Goal: Communication & Community: Answer question/provide support

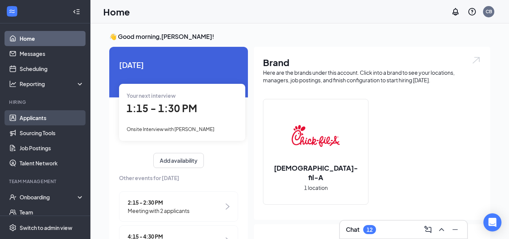
click at [31, 113] on link "Applicants" at bounding box center [52, 117] width 64 height 15
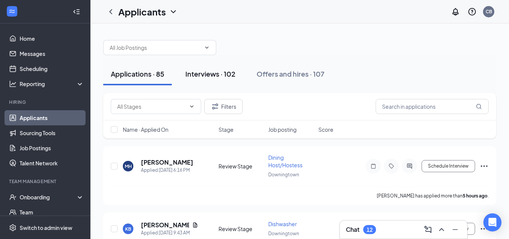
click at [227, 75] on div "Interviews · 102" at bounding box center [210, 73] width 50 height 9
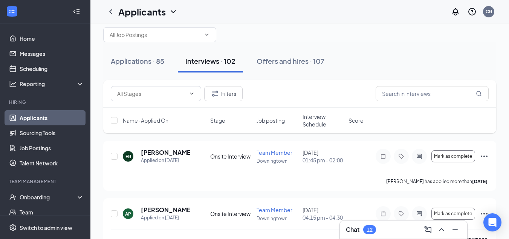
scroll to position [12, 0]
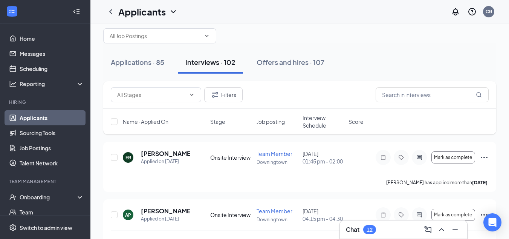
click at [316, 123] on span "Interview Schedule" at bounding box center [323, 121] width 41 height 15
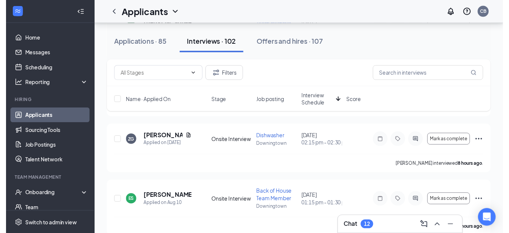
scroll to position [873, 0]
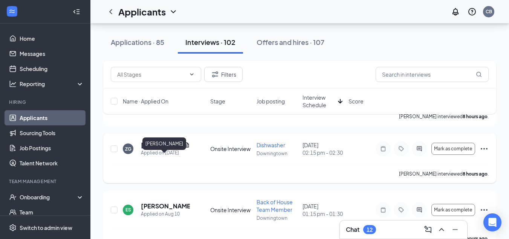
click at [158, 149] on h5 "[PERSON_NAME]" at bounding box center [161, 145] width 40 height 8
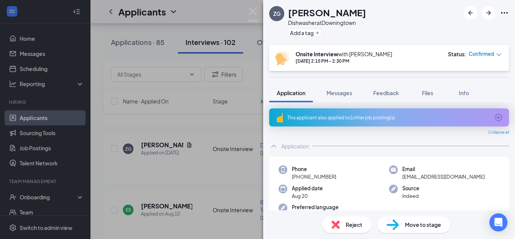
click at [411, 224] on span "Move to stage" at bounding box center [423, 224] width 36 height 8
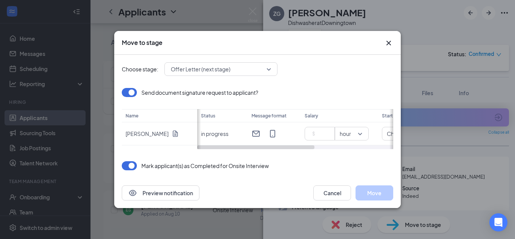
click at [269, 71] on span "Offer Letter (next stage)" at bounding box center [221, 68] width 100 height 11
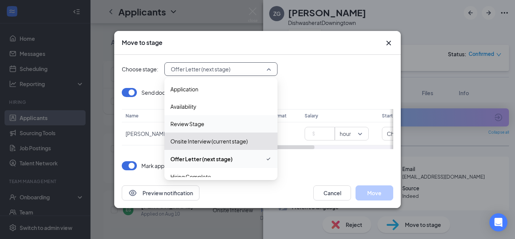
click at [205, 122] on span "Review Stage" at bounding box center [220, 123] width 101 height 8
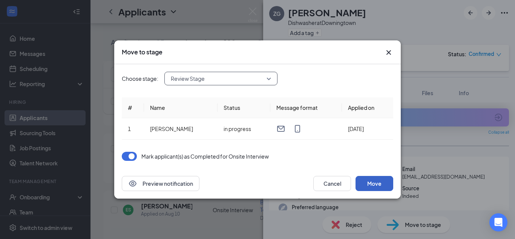
click at [374, 181] on button "Move" at bounding box center [374, 183] width 38 height 15
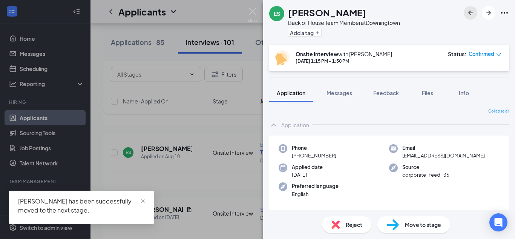
click at [467, 14] on icon "ArrowLeftNew" at bounding box center [470, 12] width 9 height 9
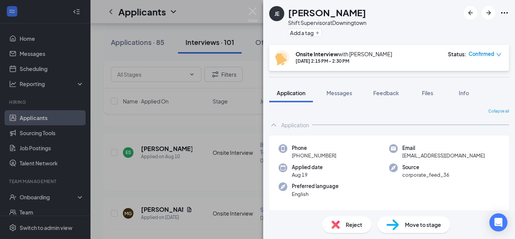
click at [139, 41] on div "JE [PERSON_NAME] Shift Supervisor at [GEOGRAPHIC_DATA] Add a tag Onsite Intervi…" at bounding box center [257, 119] width 515 height 239
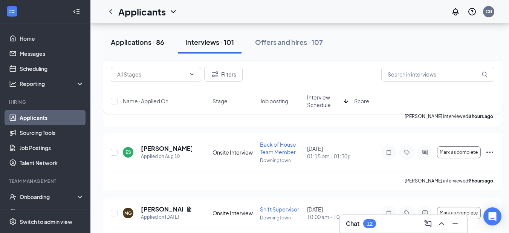
click at [139, 43] on div "Applications · 86" at bounding box center [138, 41] width 54 height 9
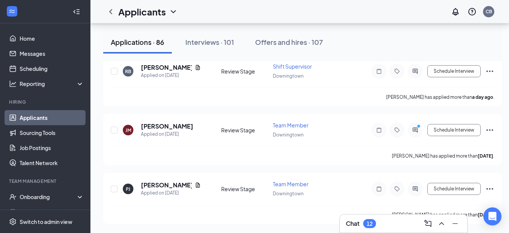
scroll to position [531, 0]
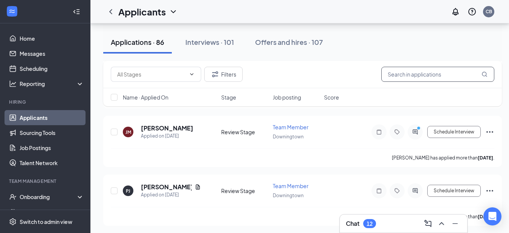
click at [431, 76] on input "text" at bounding box center [437, 74] width 113 height 15
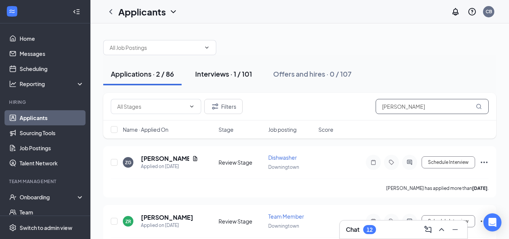
type input "[PERSON_NAME]"
click at [231, 75] on div "Interviews · 1 / 101" at bounding box center [223, 73] width 57 height 9
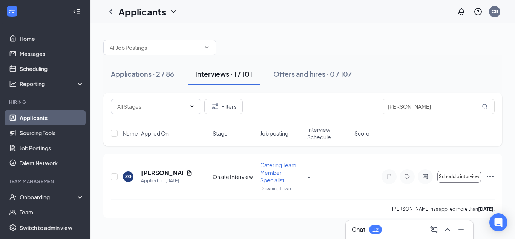
click at [325, 132] on span "Interview Schedule" at bounding box center [328, 132] width 43 height 15
click at [404, 107] on input "[PERSON_NAME]" at bounding box center [437, 106] width 113 height 15
type input "Z"
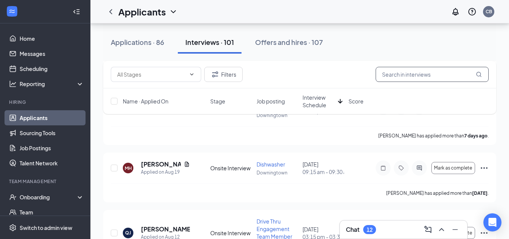
scroll to position [261, 0]
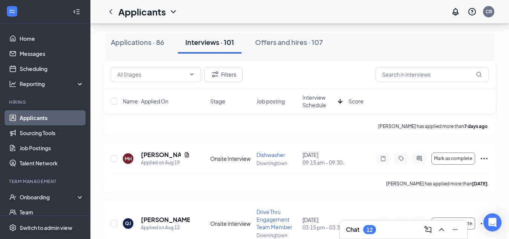
click at [320, 100] on span "Interview Schedule" at bounding box center [319, 100] width 32 height 15
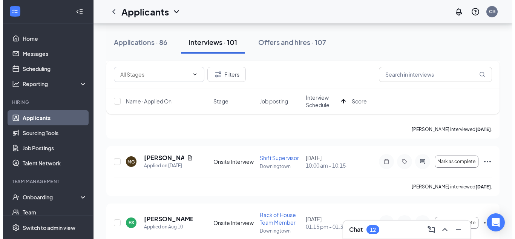
scroll to position [1550, 0]
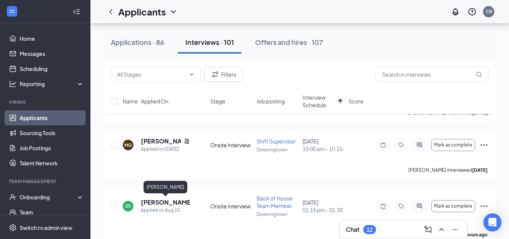
click at [165, 202] on h5 "[PERSON_NAME]" at bounding box center [165, 202] width 49 height 8
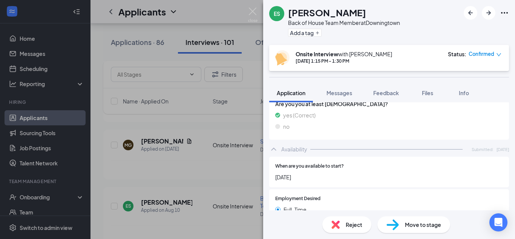
scroll to position [598, 0]
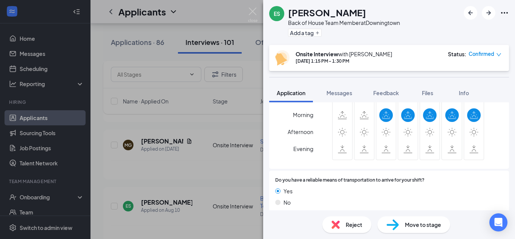
click at [415, 223] on span "Move to stage" at bounding box center [423, 224] width 36 height 8
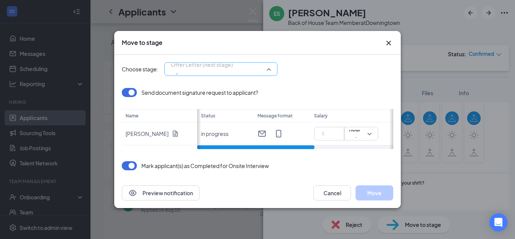
click at [268, 68] on span "Offer Letter (next stage)" at bounding box center [221, 68] width 100 height 11
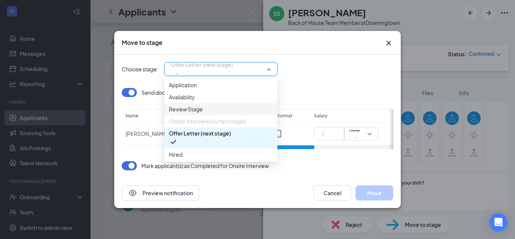
click at [202, 113] on span "Review Stage" at bounding box center [186, 109] width 34 height 8
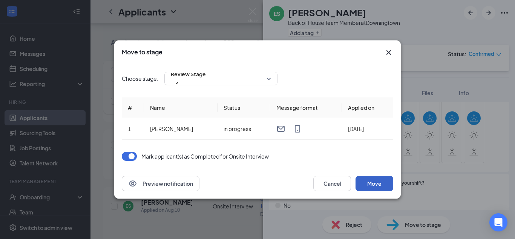
click at [368, 183] on button "Move" at bounding box center [374, 183] width 38 height 15
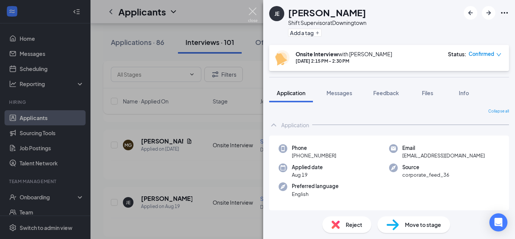
click at [253, 13] on img at bounding box center [252, 15] width 9 height 15
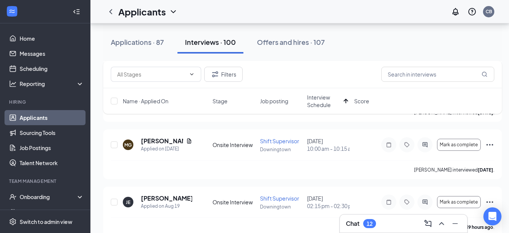
click at [38, 118] on link "Applicants" at bounding box center [52, 117] width 64 height 15
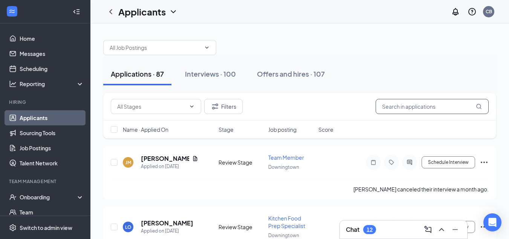
click at [391, 103] on input "text" at bounding box center [432, 106] width 113 height 15
click at [391, 103] on input "E" at bounding box center [432, 106] width 113 height 15
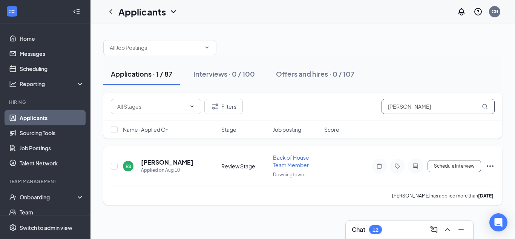
type input "[PERSON_NAME]"
click at [365, 165] on div "Schedule Interview" at bounding box center [427, 165] width 136 height 15
click at [166, 162] on h5 "[PERSON_NAME]" at bounding box center [167, 162] width 52 height 8
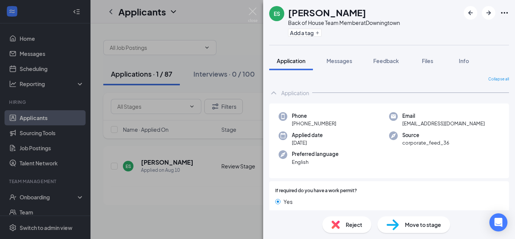
click at [413, 223] on span "Move to stage" at bounding box center [423, 224] width 36 height 8
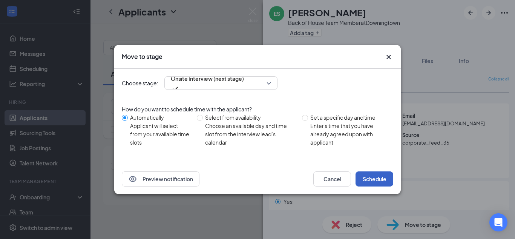
click at [369, 175] on button "Schedule" at bounding box center [374, 178] width 38 height 15
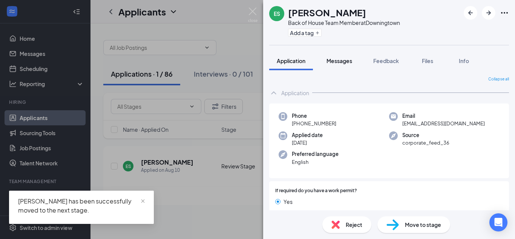
click at [346, 59] on span "Messages" at bounding box center [339, 60] width 26 height 7
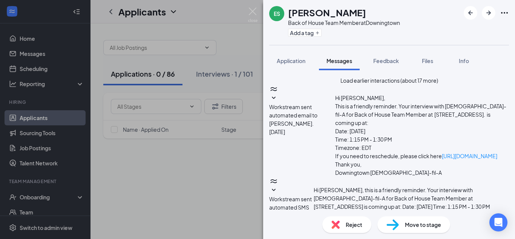
scroll to position [259, 0]
type textarea "Hello [PERSON_NAME], if the times available are not good times for you please l…"
checkbox input "true"
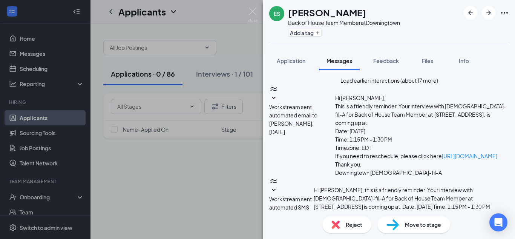
drag, startPoint x: 362, startPoint y: 117, endPoint x: 318, endPoint y: 103, distance: 47.0
copy span "Hello [PERSON_NAME], if the times available are not good times for you please l…"
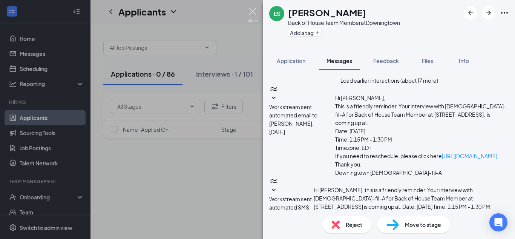
click at [255, 10] on img at bounding box center [252, 15] width 9 height 15
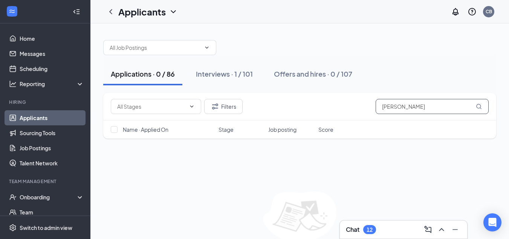
drag, startPoint x: 412, startPoint y: 105, endPoint x: 330, endPoint y: 118, distance: 83.1
click at [330, 118] on div "Filters [PERSON_NAME]" at bounding box center [299, 107] width 393 height 28
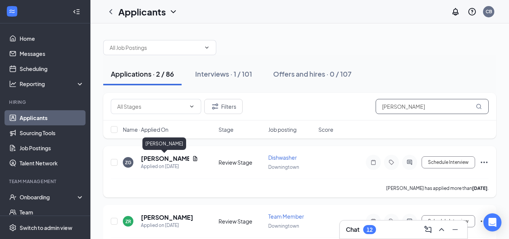
type input "[PERSON_NAME]"
click at [151, 159] on h5 "[PERSON_NAME]" at bounding box center [165, 158] width 48 height 8
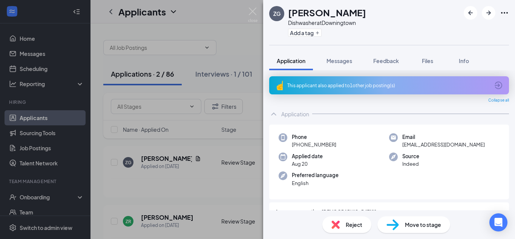
click at [407, 222] on span "Move to stage" at bounding box center [423, 224] width 36 height 8
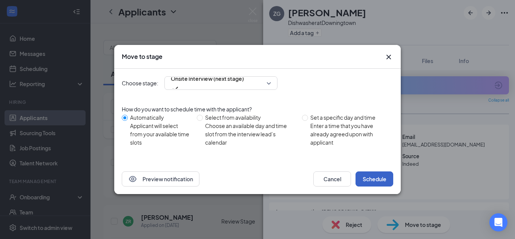
click at [378, 174] on button "Schedule" at bounding box center [374, 178] width 38 height 15
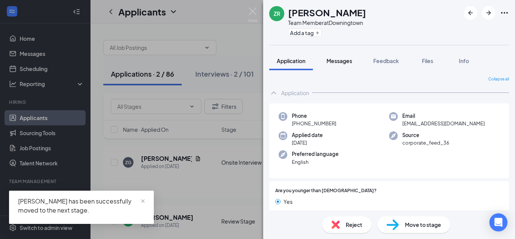
click at [344, 63] on span "Messages" at bounding box center [339, 60] width 26 height 7
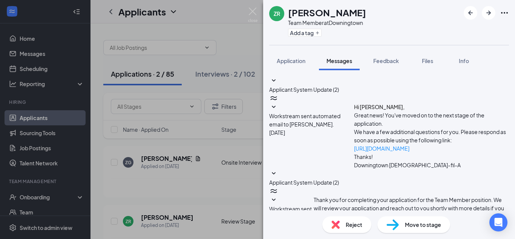
scroll to position [93, 0]
paste textarea "Hello [PERSON_NAME], if the times available are not good times for you please l…"
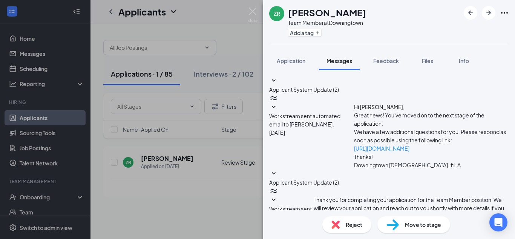
type textarea "Hello [PERSON_NAME], if the times available are not good times for you please l…"
checkbox input "true"
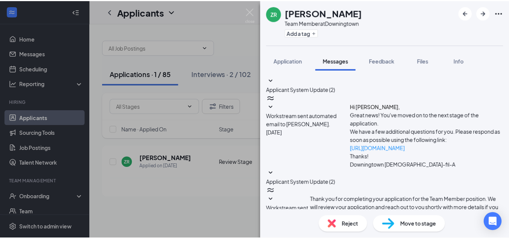
scroll to position [225, 0]
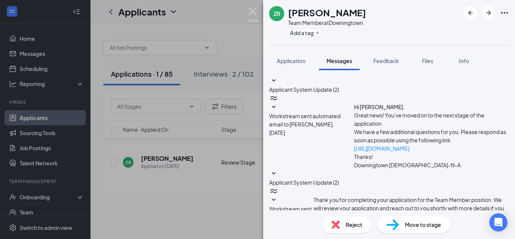
click at [251, 11] on img at bounding box center [252, 15] width 9 height 15
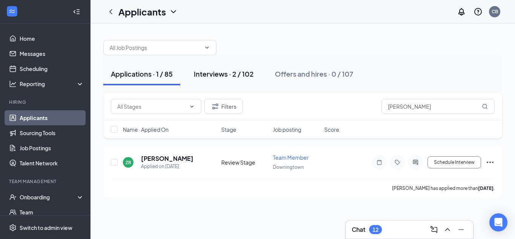
click at [224, 73] on div "Interviews · 2 / 102" at bounding box center [224, 73] width 60 height 9
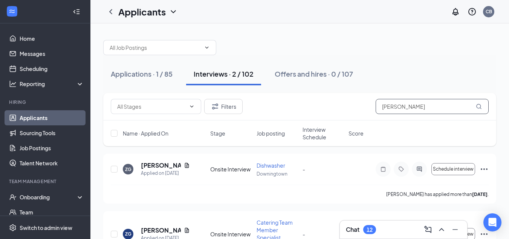
click at [399, 105] on input "[PERSON_NAME]" at bounding box center [432, 106] width 113 height 15
type input "Z"
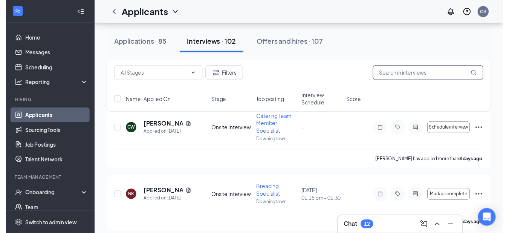
scroll to position [888, 0]
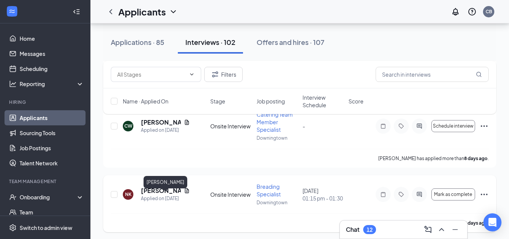
click at [164, 194] on h5 "[PERSON_NAME]" at bounding box center [161, 190] width 40 height 8
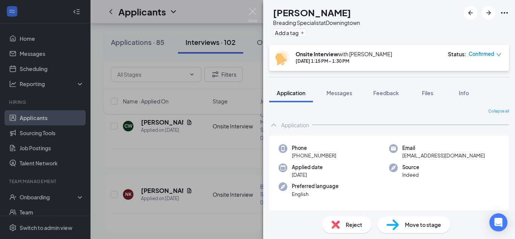
click at [414, 221] on span "Move to stage" at bounding box center [423, 224] width 36 height 8
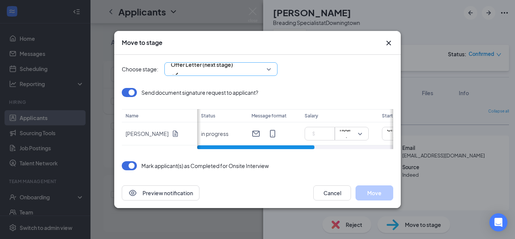
click at [272, 65] on div "Offer Letter (next stage)" at bounding box center [220, 69] width 113 height 14
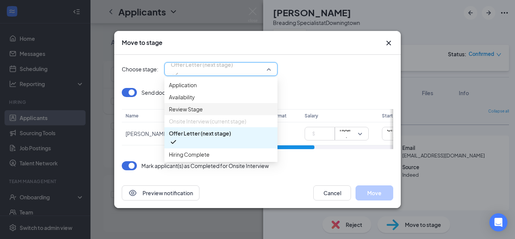
click at [205, 115] on div "Review Stage" at bounding box center [220, 109] width 113 height 12
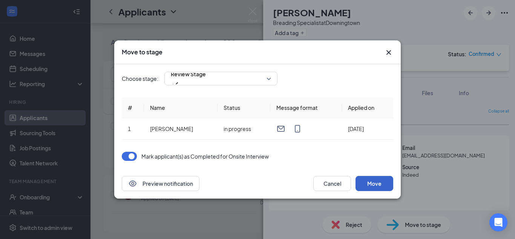
click at [371, 182] on button "Move" at bounding box center [374, 183] width 38 height 15
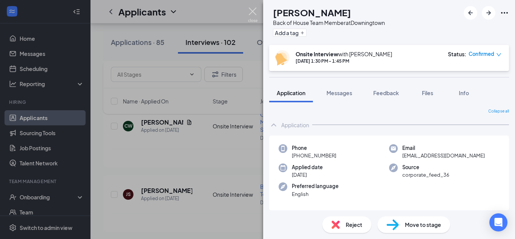
click at [253, 11] on img at bounding box center [252, 15] width 9 height 15
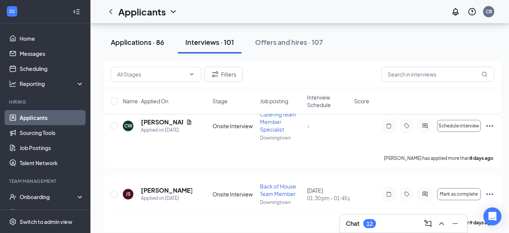
click at [148, 43] on div "Applications · 86" at bounding box center [138, 41] width 54 height 9
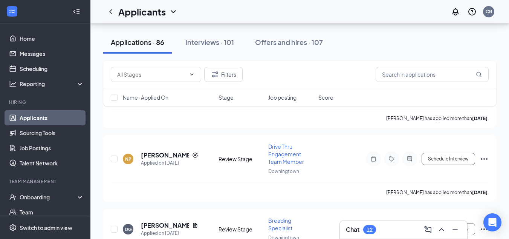
scroll to position [878, 0]
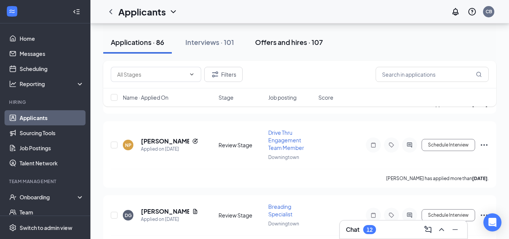
click at [280, 44] on div "Offers and hires · 107" at bounding box center [289, 41] width 68 height 9
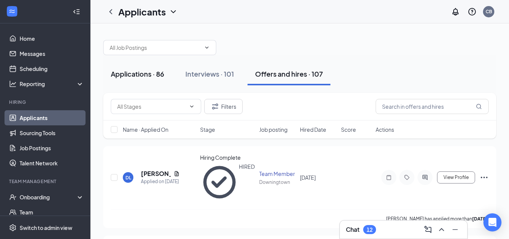
click at [141, 75] on div "Applications · 86" at bounding box center [138, 73] width 54 height 9
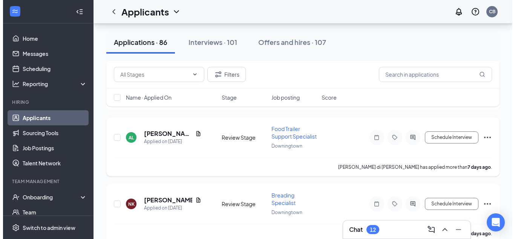
scroll to position [1031, 0]
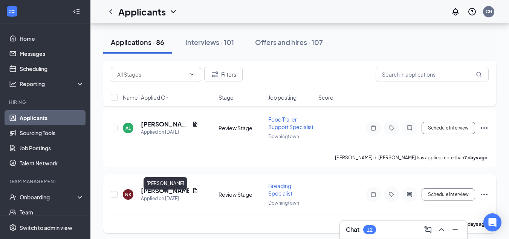
click at [155, 194] on h5 "[PERSON_NAME]" at bounding box center [165, 190] width 48 height 8
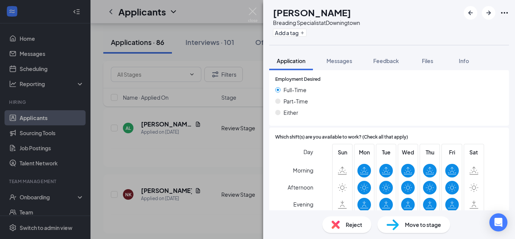
scroll to position [596, 0]
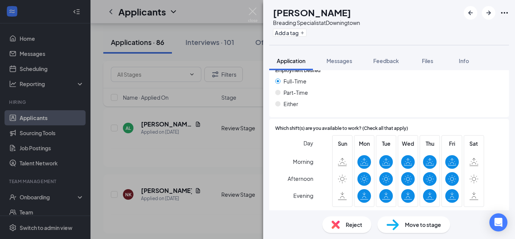
click at [418, 223] on span "Move to stage" at bounding box center [423, 224] width 36 height 8
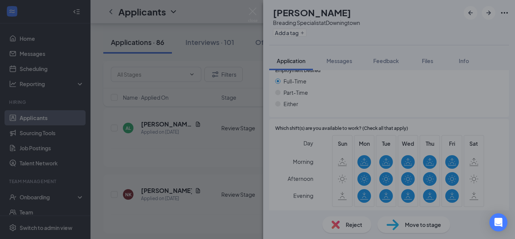
scroll to position [593, 0]
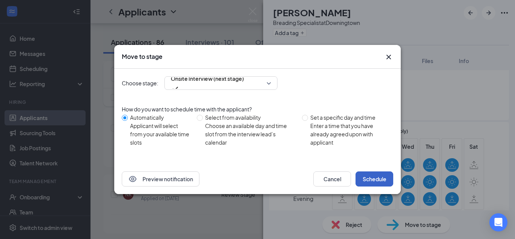
click at [368, 179] on button "Schedule" at bounding box center [374, 178] width 38 height 15
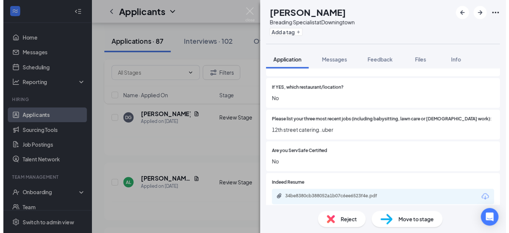
scroll to position [297, 0]
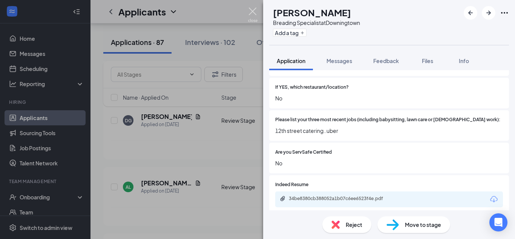
click at [253, 11] on img at bounding box center [252, 15] width 9 height 15
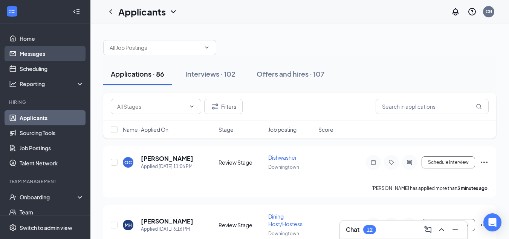
click at [28, 53] on link "Messages" at bounding box center [52, 53] width 64 height 15
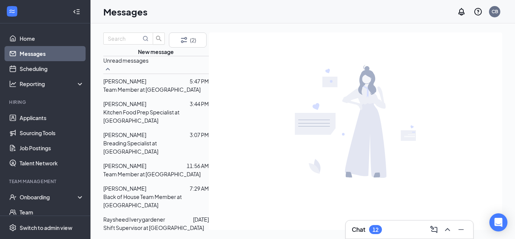
scroll to position [239, 0]
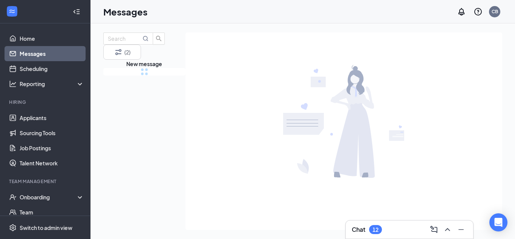
drag, startPoint x: 196, startPoint y: 93, endPoint x: 201, endPoint y: 207, distance: 114.3
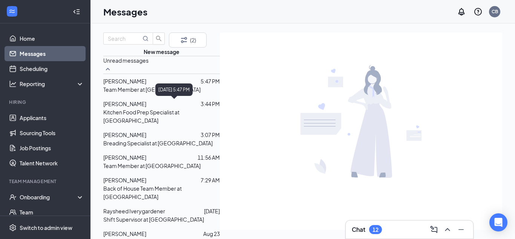
scroll to position [37, 0]
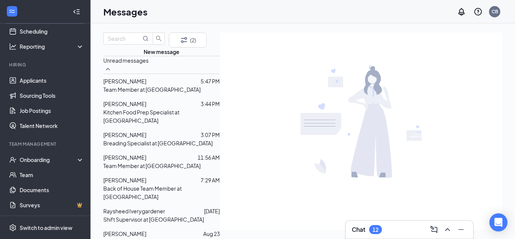
click at [200, 85] on p "5:47 PM" at bounding box center [209, 81] width 19 height 8
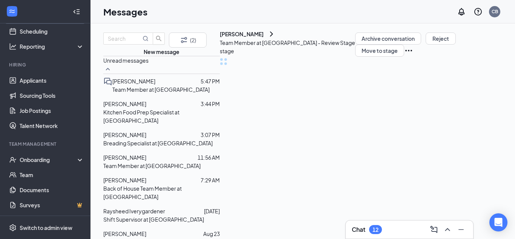
click at [168, 108] on div at bounding box center [173, 103] width 54 height 8
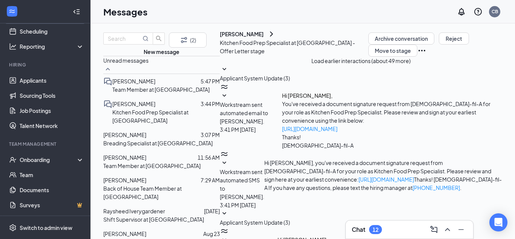
click at [170, 85] on div at bounding box center [177, 81] width 45 height 8
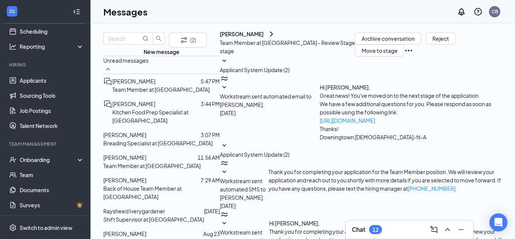
scroll to position [120, 0]
click at [168, 147] on p "Breading Specialist at [GEOGRAPHIC_DATA]" at bounding box center [157, 143] width 109 height 8
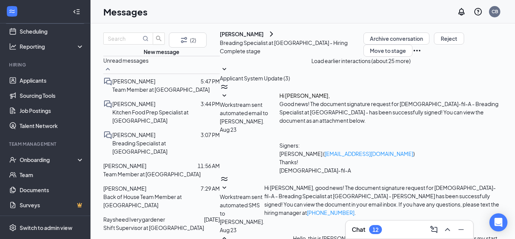
scroll to position [102, 0]
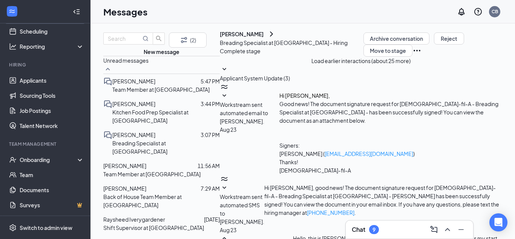
drag, startPoint x: 349, startPoint y: 178, endPoint x: 355, endPoint y: 176, distance: 7.0
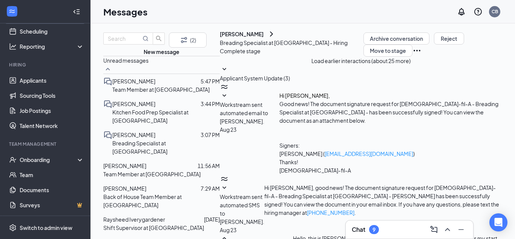
scroll to position [5, 0]
drag, startPoint x: 443, startPoint y: 177, endPoint x: 395, endPoint y: 182, distance: 47.7
drag, startPoint x: 443, startPoint y: 171, endPoint x: 251, endPoint y: 199, distance: 194.4
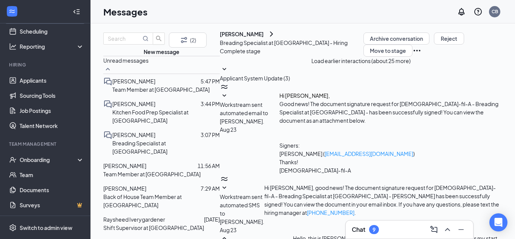
type textarea "Hello [PERSON_NAME], confirming your shift start time is 11:00 a.m. provided yo…"
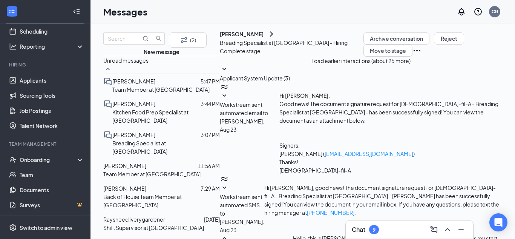
checkbox input "true"
type textarea "Hello [PERSON_NAME], confirming your shift start time is 11:00 a.m. provided yo…"
